Goal: Navigation & Orientation: Find specific page/section

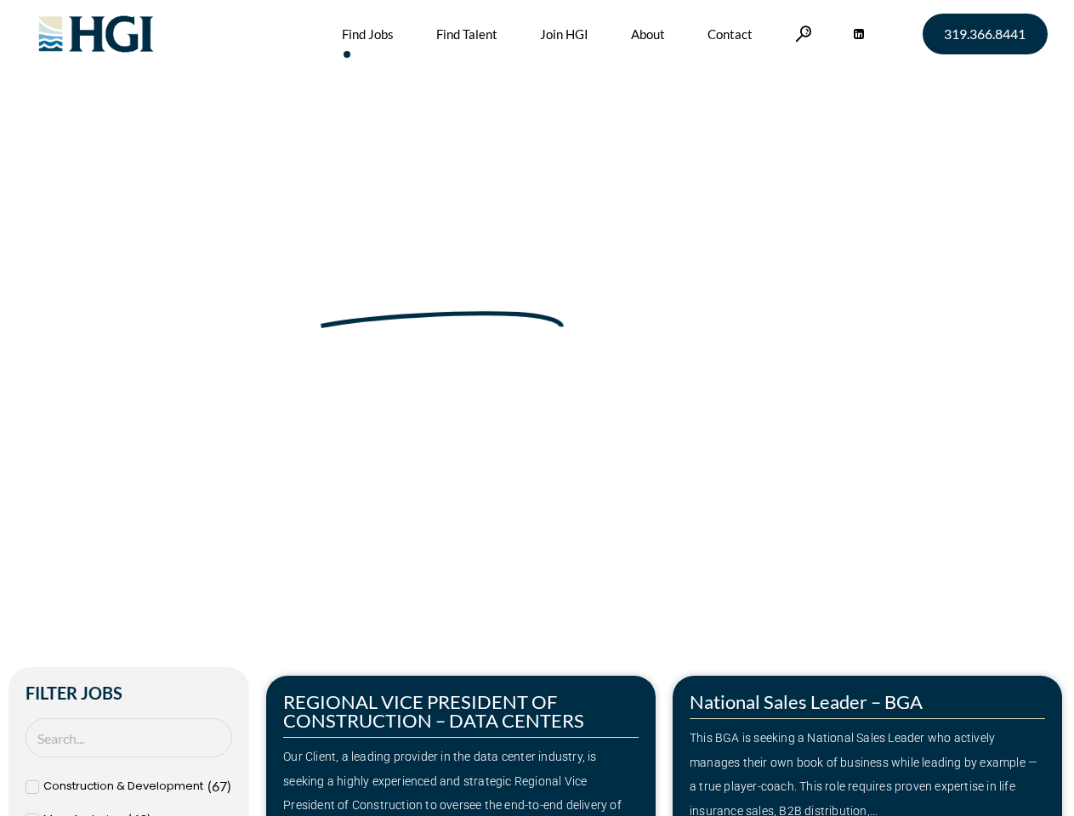
click at [537, 408] on div "Make Your Next Move Home » Jobs" at bounding box center [537, 359] width 969 height 719
click at [801, 33] on link at bounding box center [803, 34] width 17 height 16
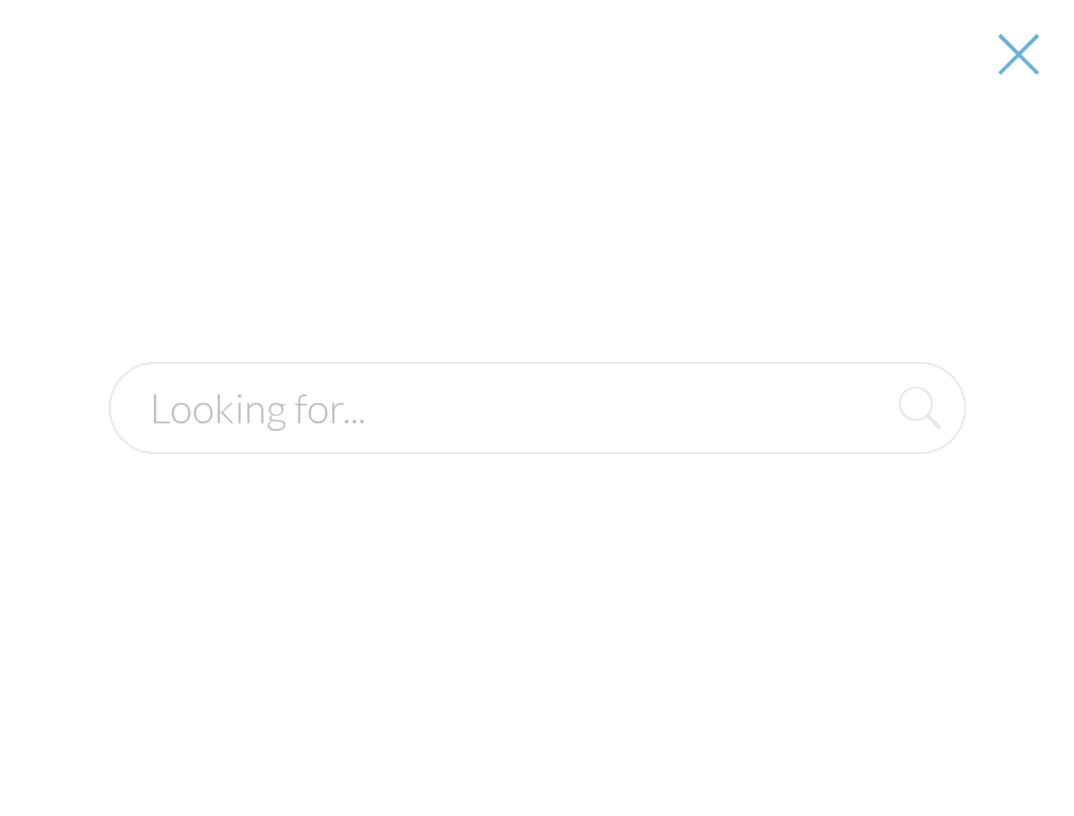
click at [461, 746] on div "Our Client, a leading provider in the data center industry, is seeking a highly…" at bounding box center [460, 794] width 355 height 98
click at [867, 454] on form at bounding box center [537, 408] width 857 height 92
